Goal: Task Accomplishment & Management: Manage account settings

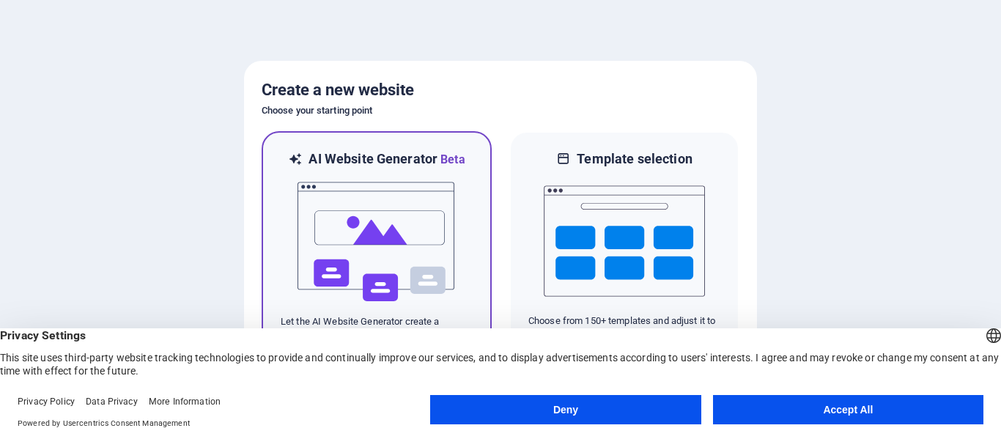
click at [410, 243] on img at bounding box center [376, 242] width 161 height 147
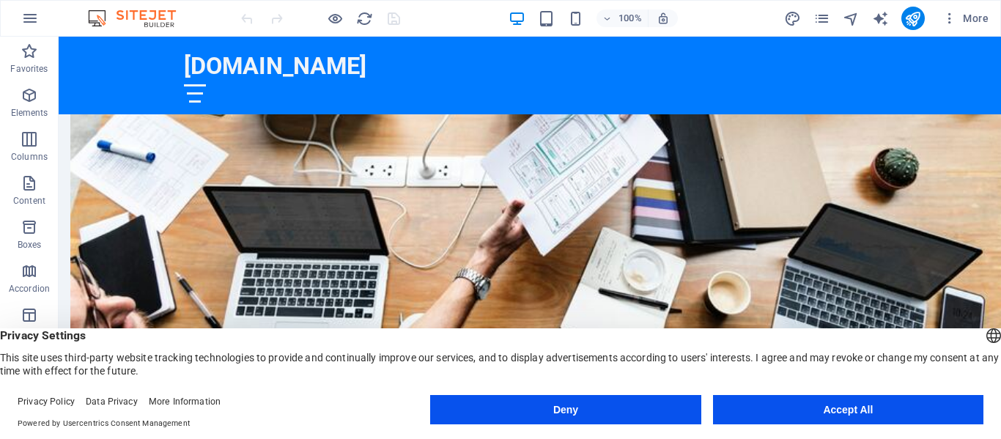
scroll to position [774, 0]
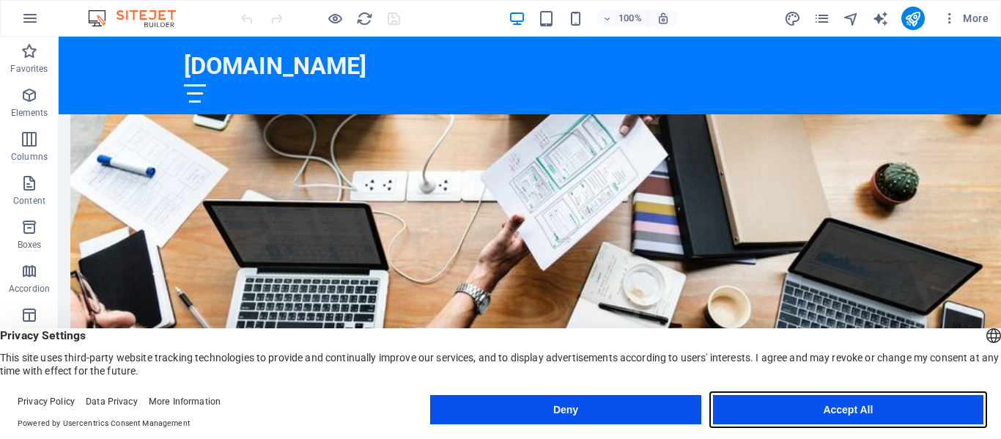
click at [873, 414] on button "Accept All" at bounding box center [848, 409] width 270 height 29
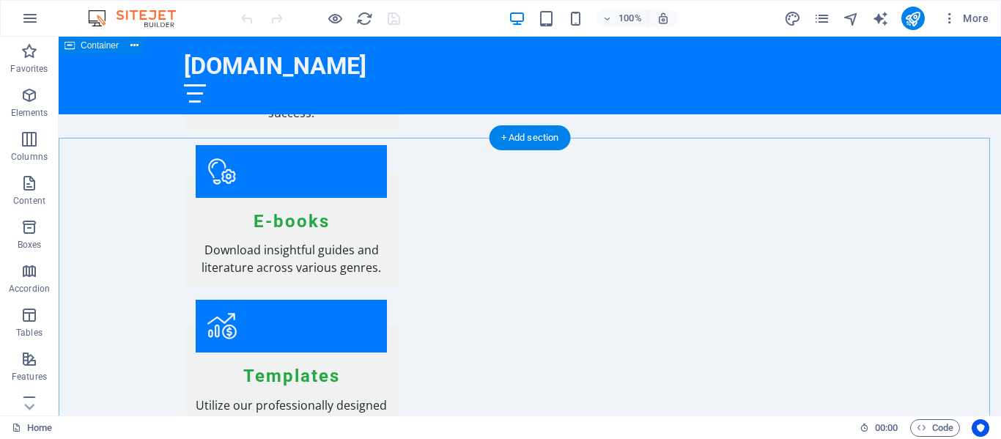
scroll to position [1466, 0]
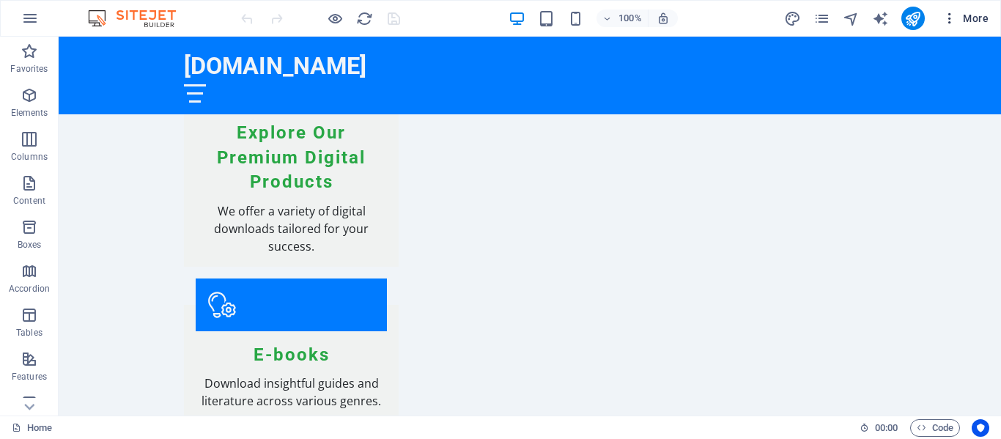
click at [966, 17] on span "More" at bounding box center [965, 18] width 46 height 15
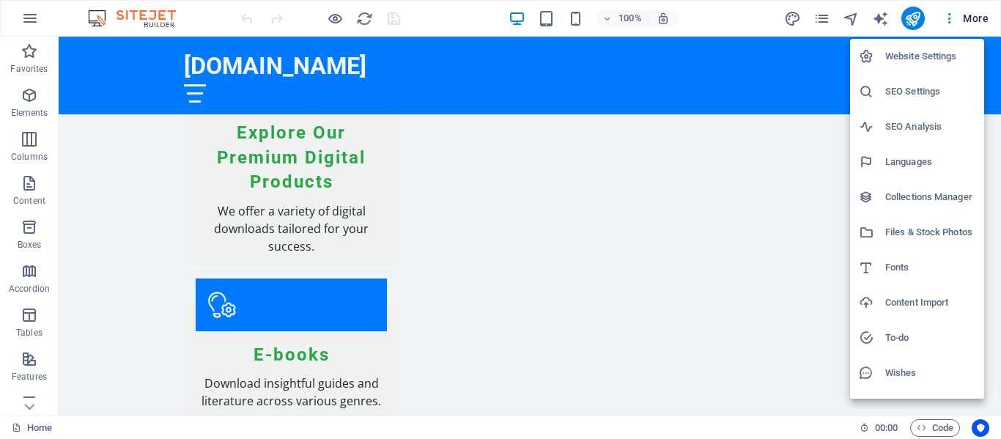
click at [803, 188] on div at bounding box center [500, 219] width 1001 height 439
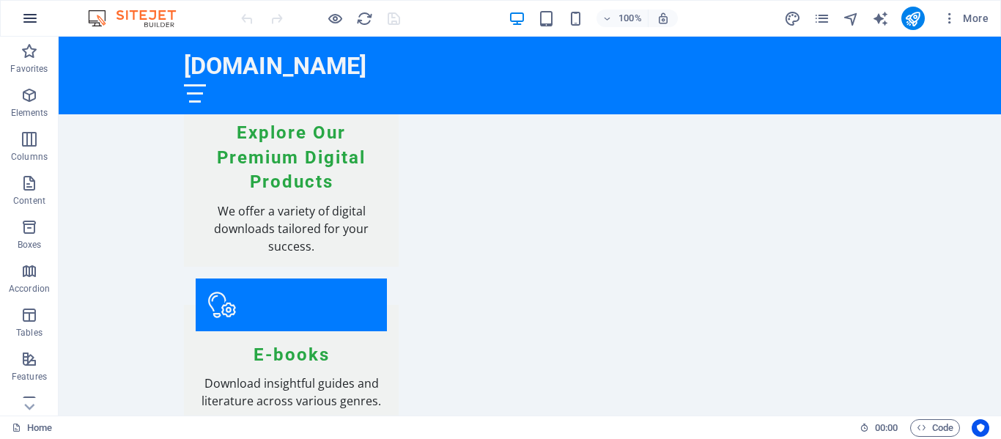
click at [32, 20] on icon "button" at bounding box center [30, 19] width 18 height 18
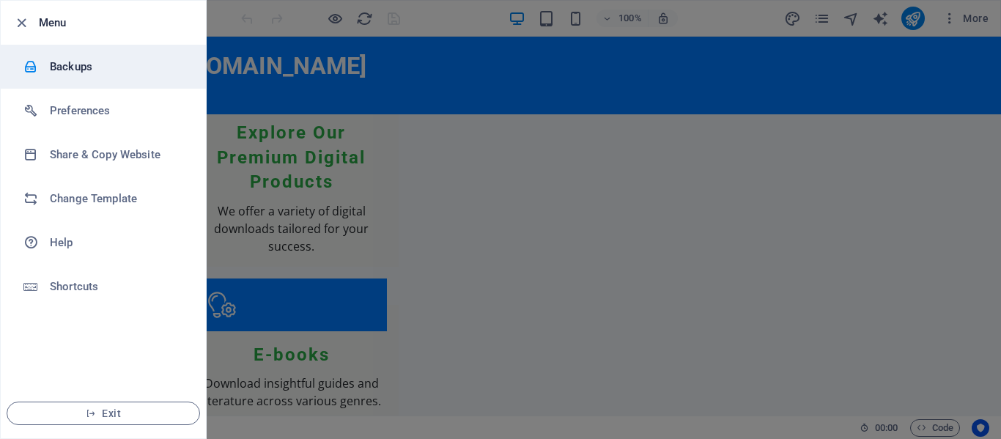
click at [74, 73] on h6 "Backups" at bounding box center [118, 67] width 136 height 18
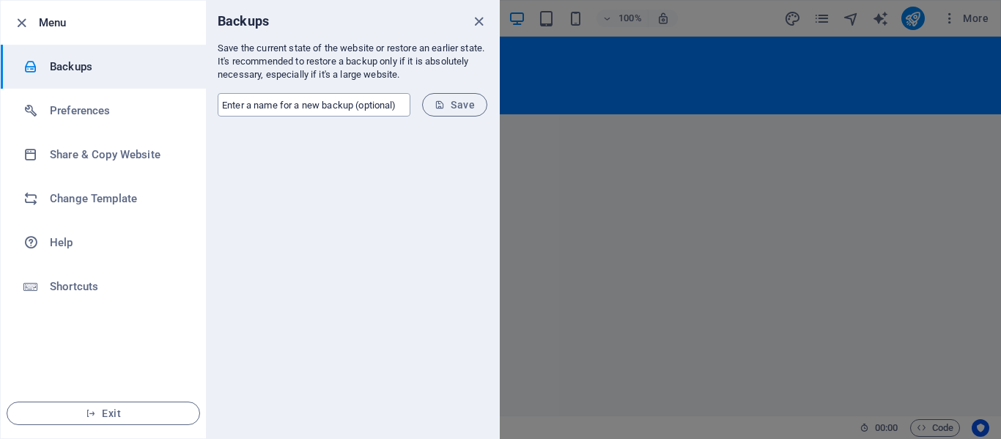
click at [270, 108] on input "text" at bounding box center [314, 104] width 193 height 23
type input "First Try"
click at [445, 107] on icon "submit" at bounding box center [439, 105] width 10 height 10
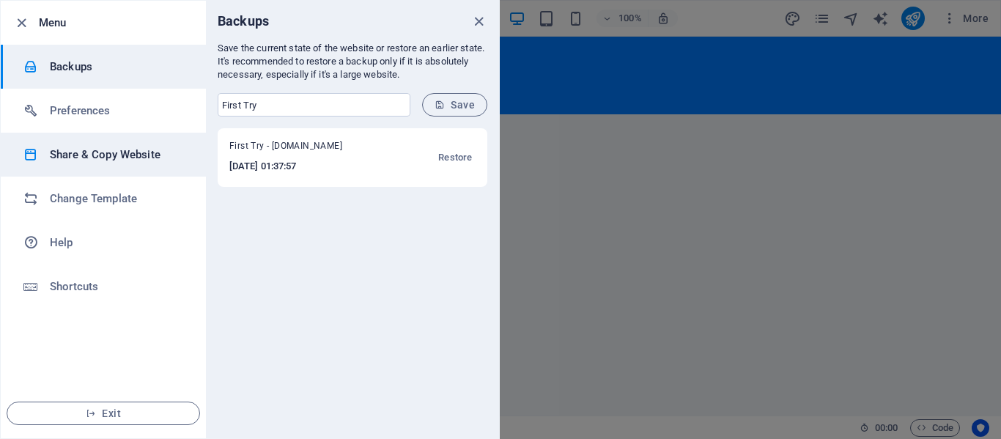
click at [136, 158] on h6 "Share & Copy Website" at bounding box center [118, 155] width 136 height 18
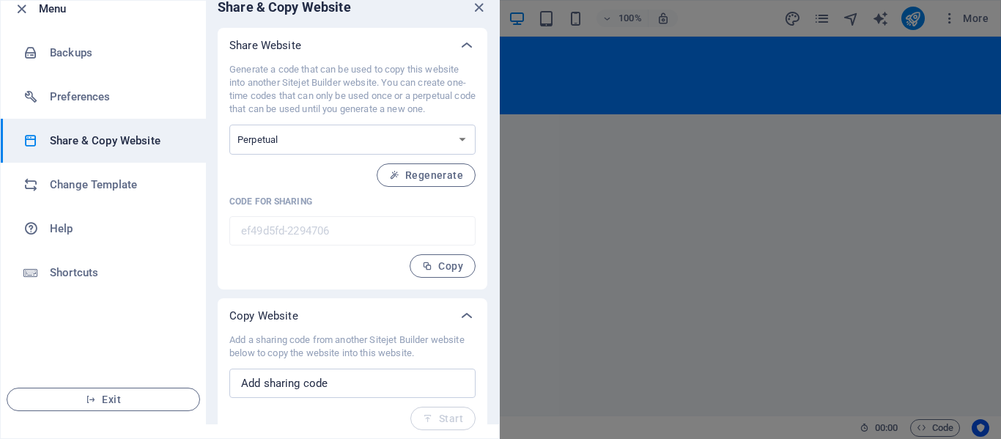
scroll to position [18, 0]
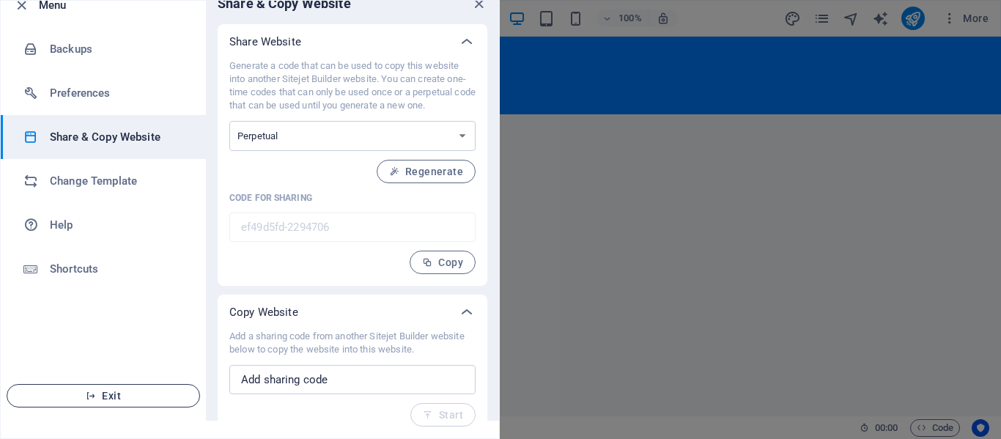
click at [144, 395] on span "Exit" at bounding box center [103, 396] width 169 height 12
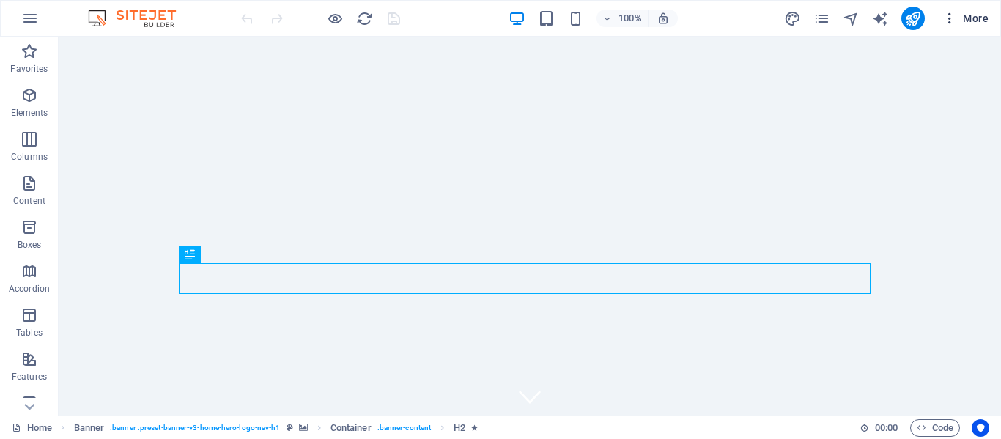
click at [972, 17] on span "More" at bounding box center [965, 18] width 46 height 15
